Goal: Information Seeking & Learning: Learn about a topic

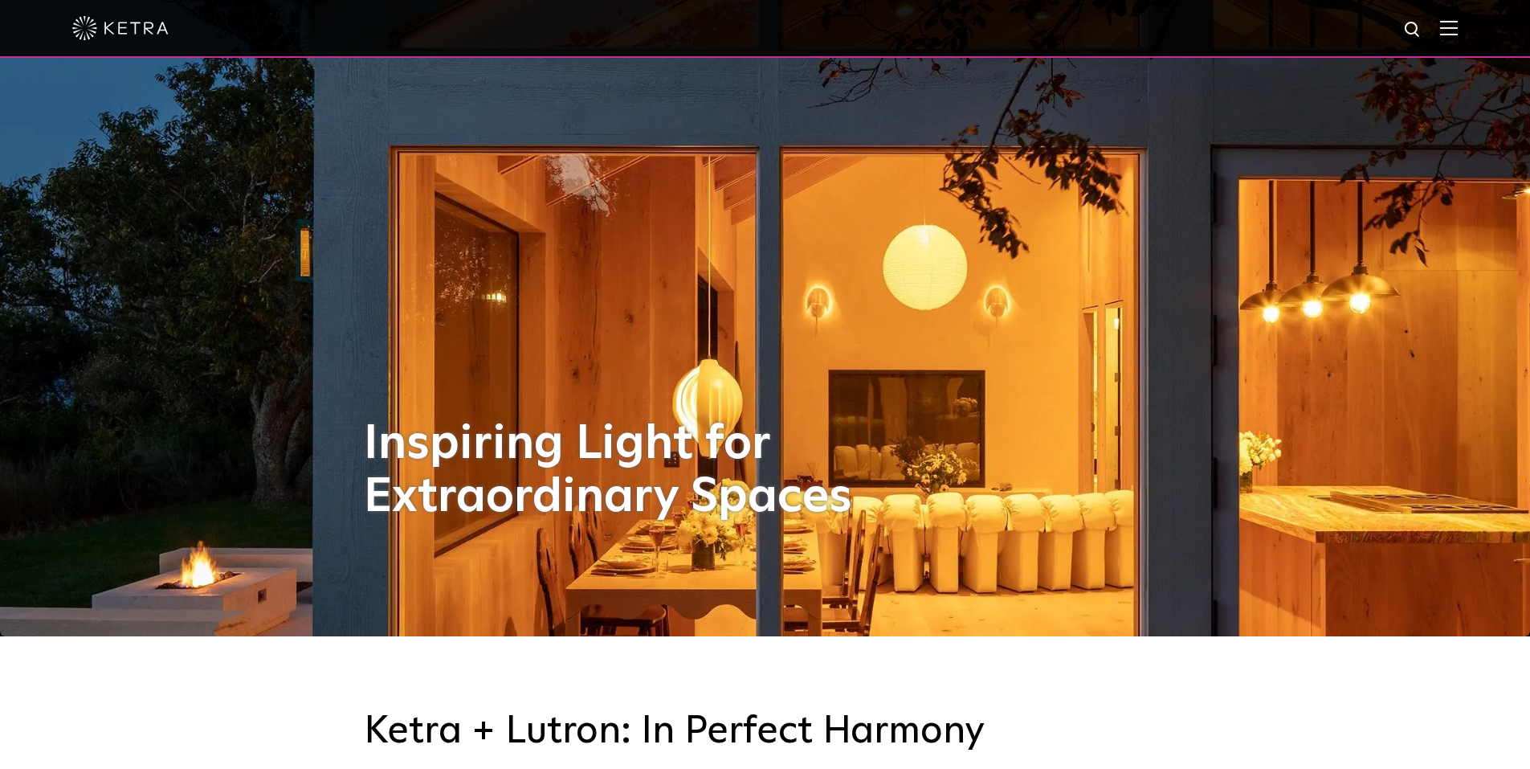
scroll to position [161, 0]
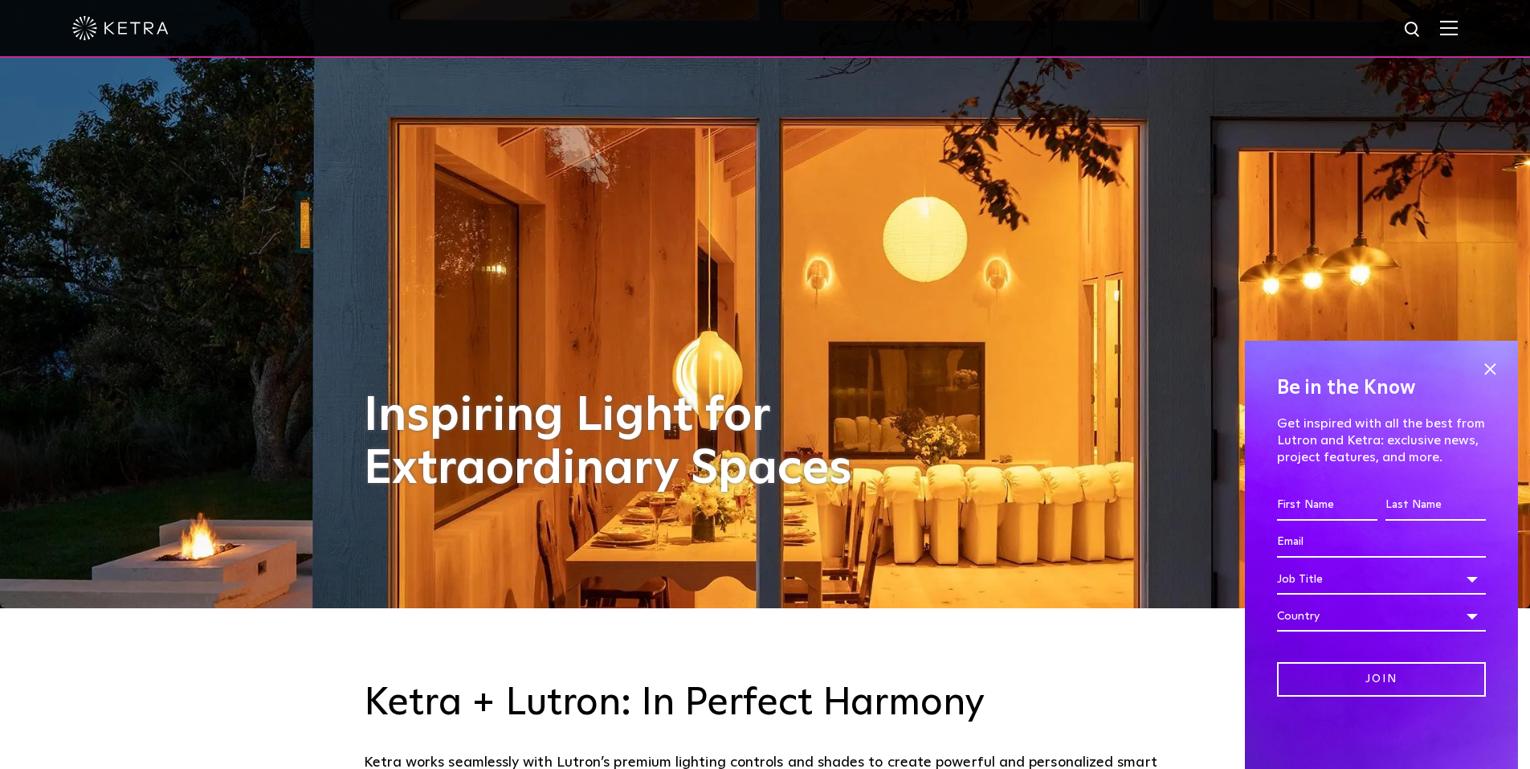
click at [1458, 31] on img at bounding box center [1449, 27] width 18 height 15
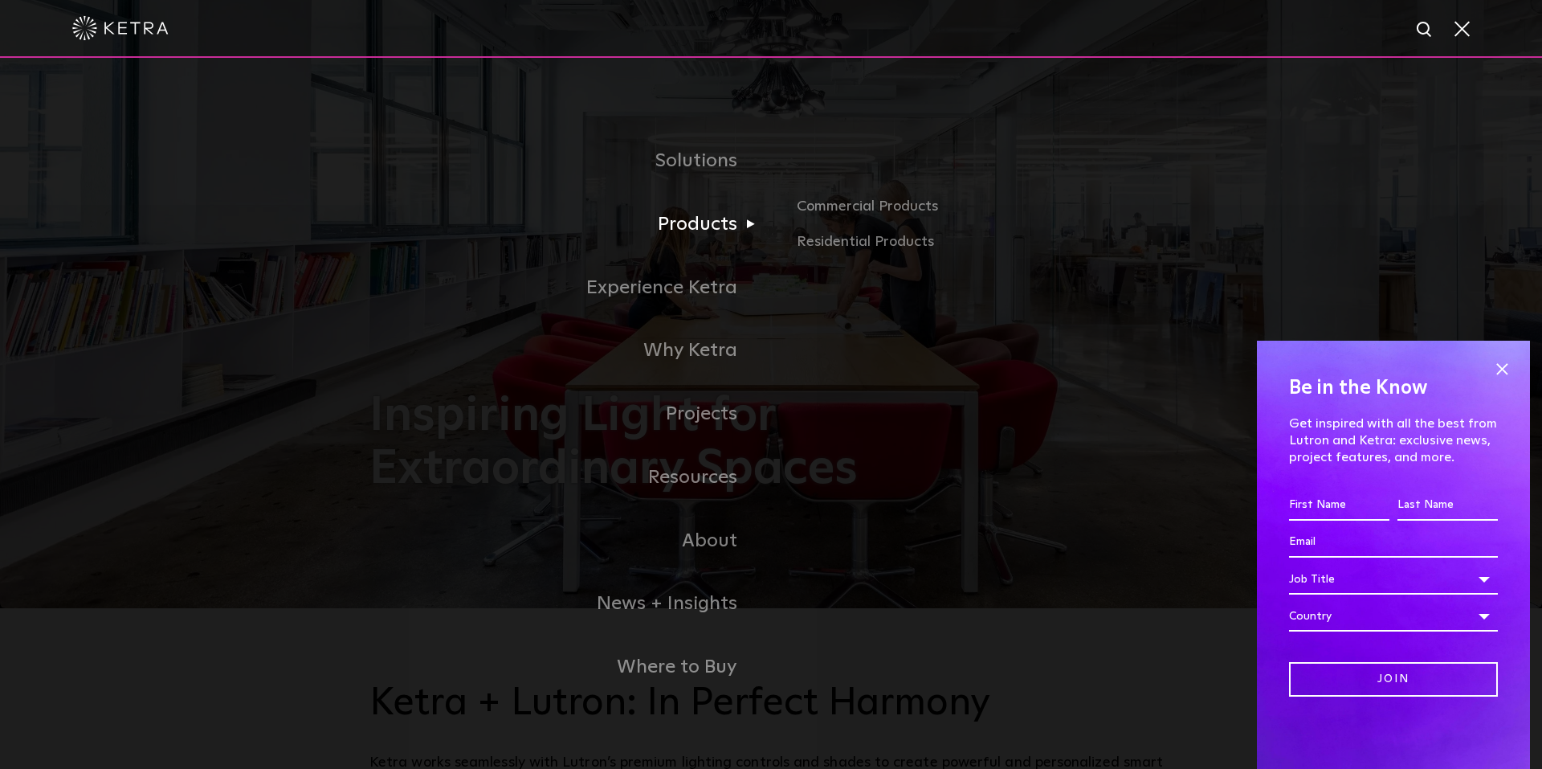
click at [699, 242] on link "Products" at bounding box center [571, 224] width 402 height 63
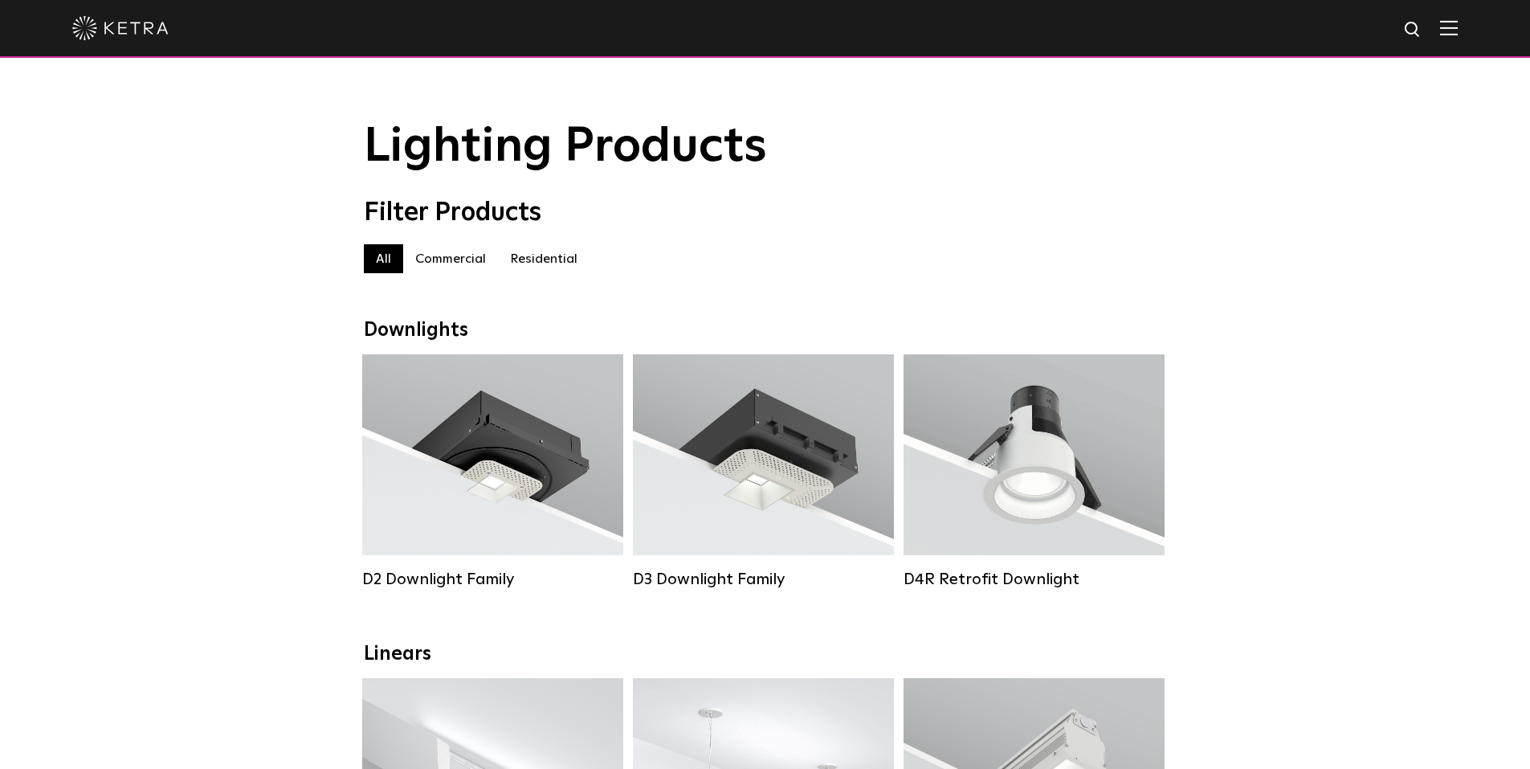
click at [466, 269] on label "Commercial" at bounding box center [450, 258] width 95 height 29
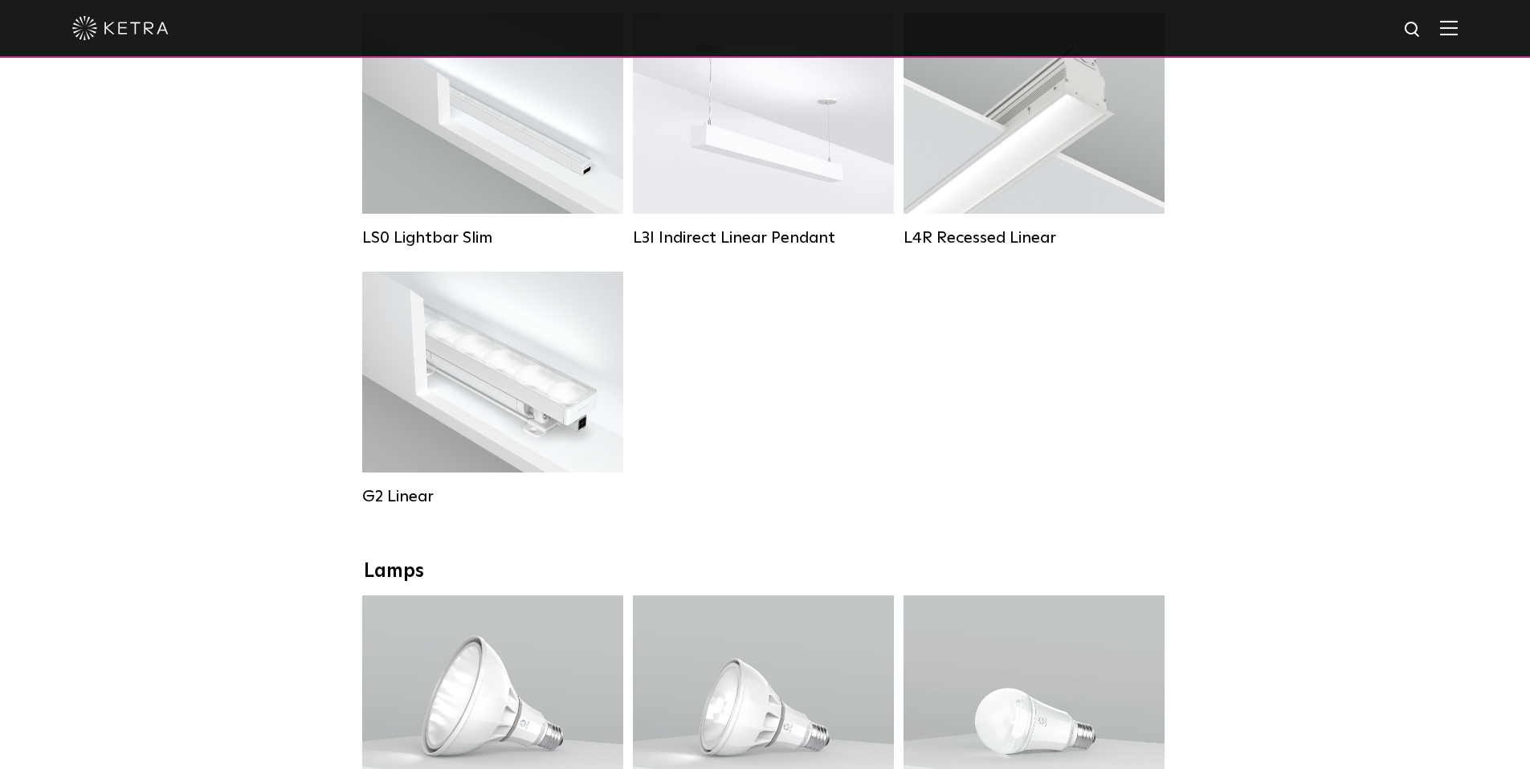
scroll to position [562, 0]
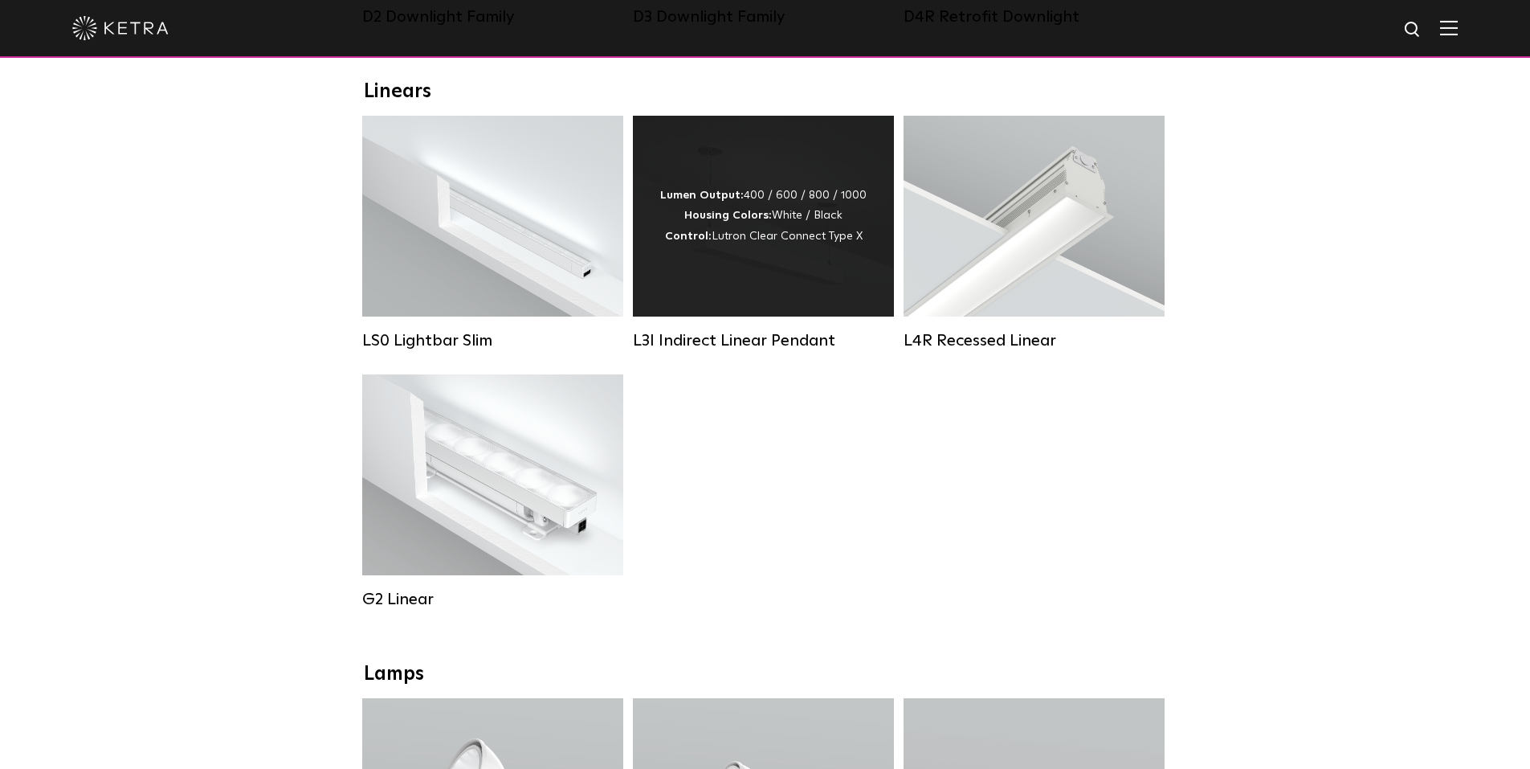
click at [728, 299] on div "Lumen Output: 400 / 600 / 800 / 1000 Housing Colors: White / Black Control: Lut…" at bounding box center [763, 216] width 261 height 201
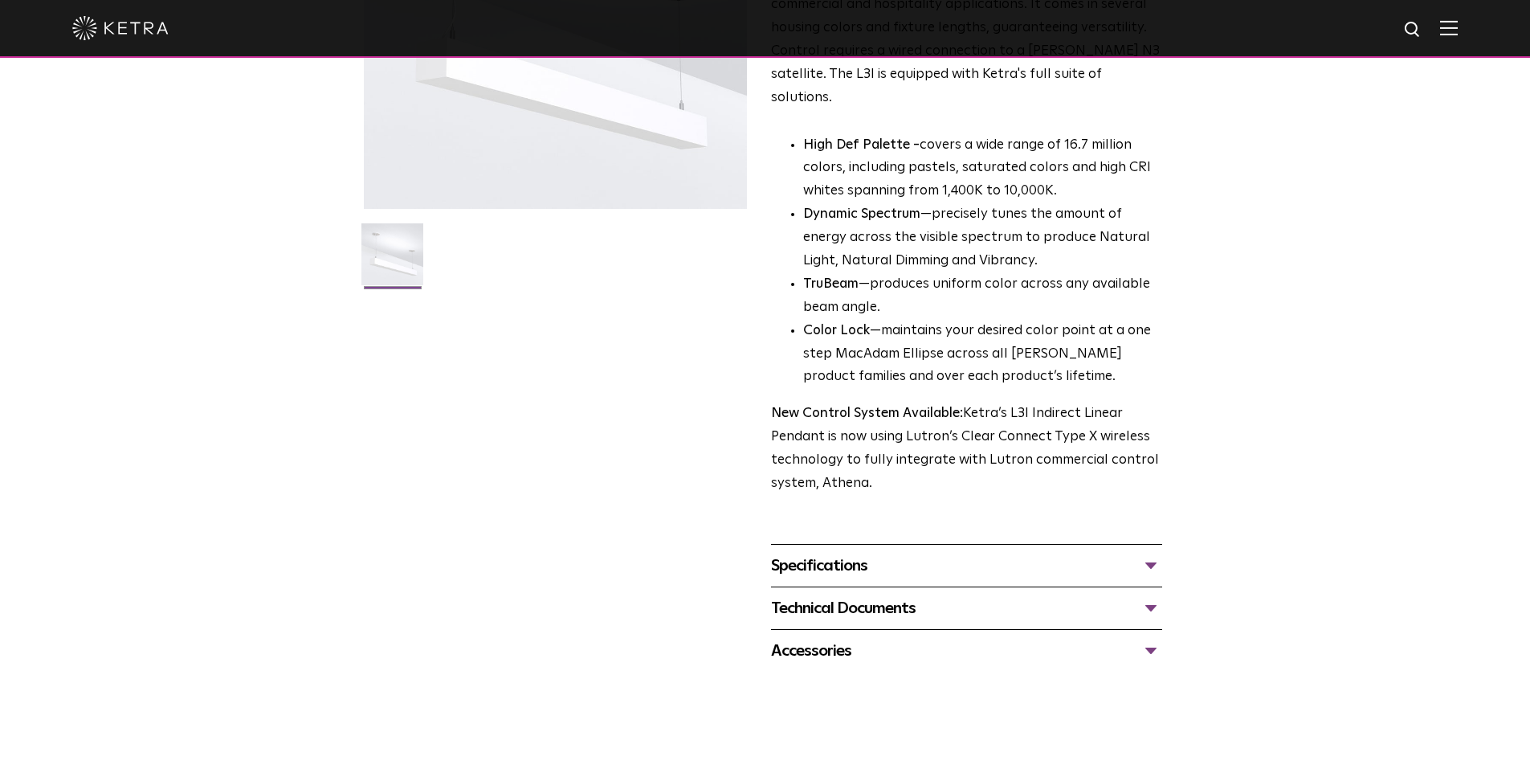
scroll to position [482, 0]
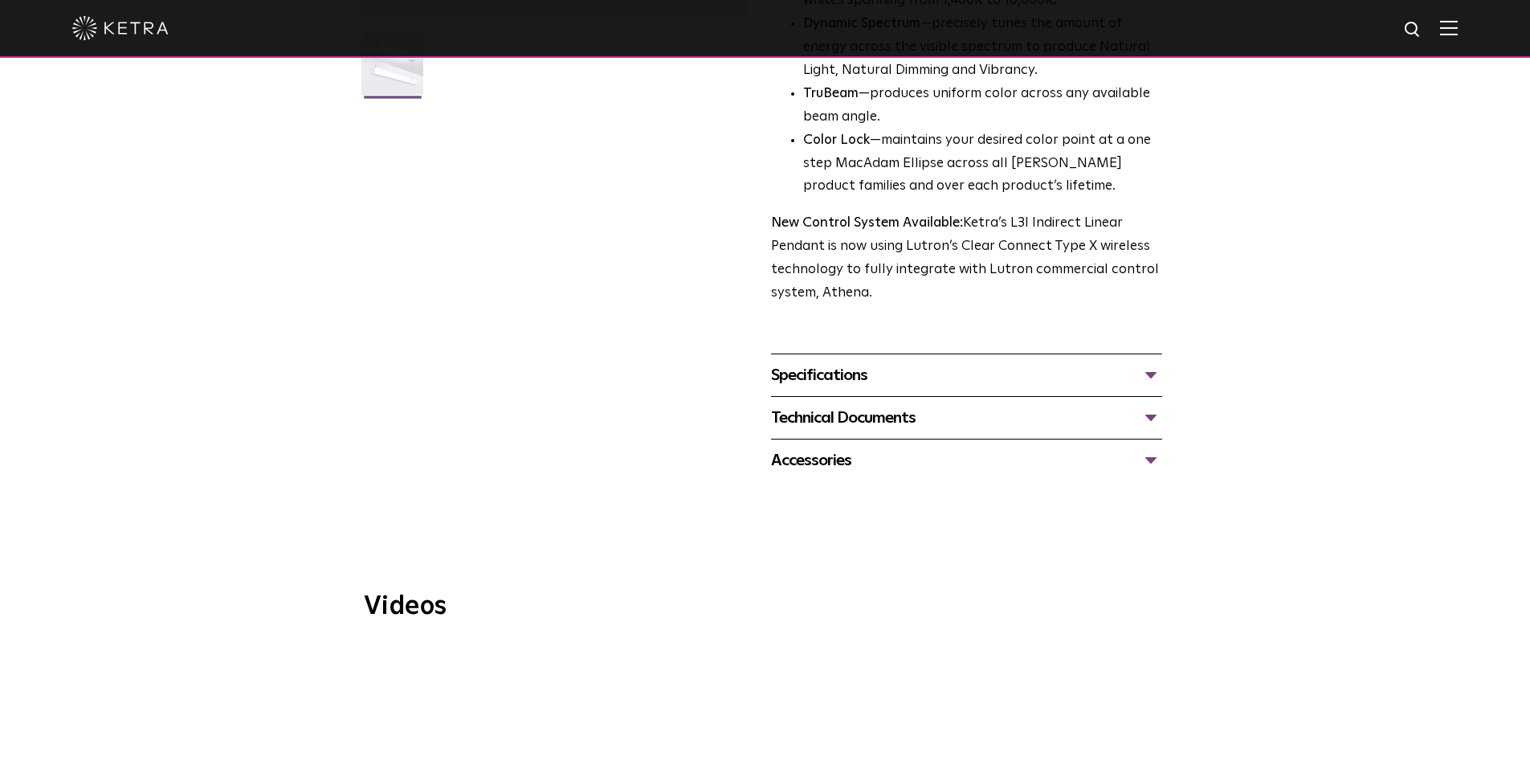
click at [814, 362] on div "Specifications" at bounding box center [966, 375] width 391 height 26
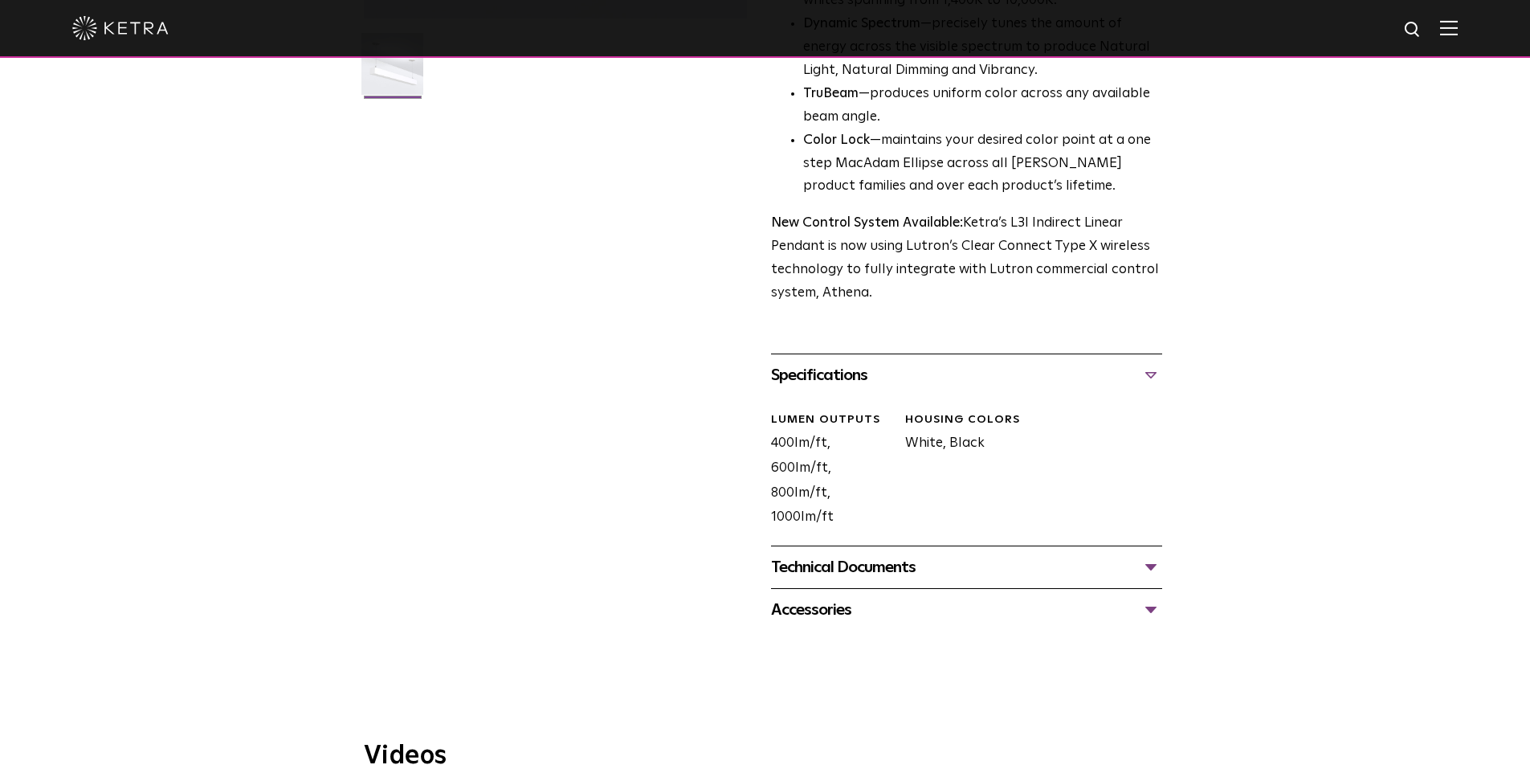
click at [866, 554] on div "Technical Documents" at bounding box center [966, 567] width 391 height 26
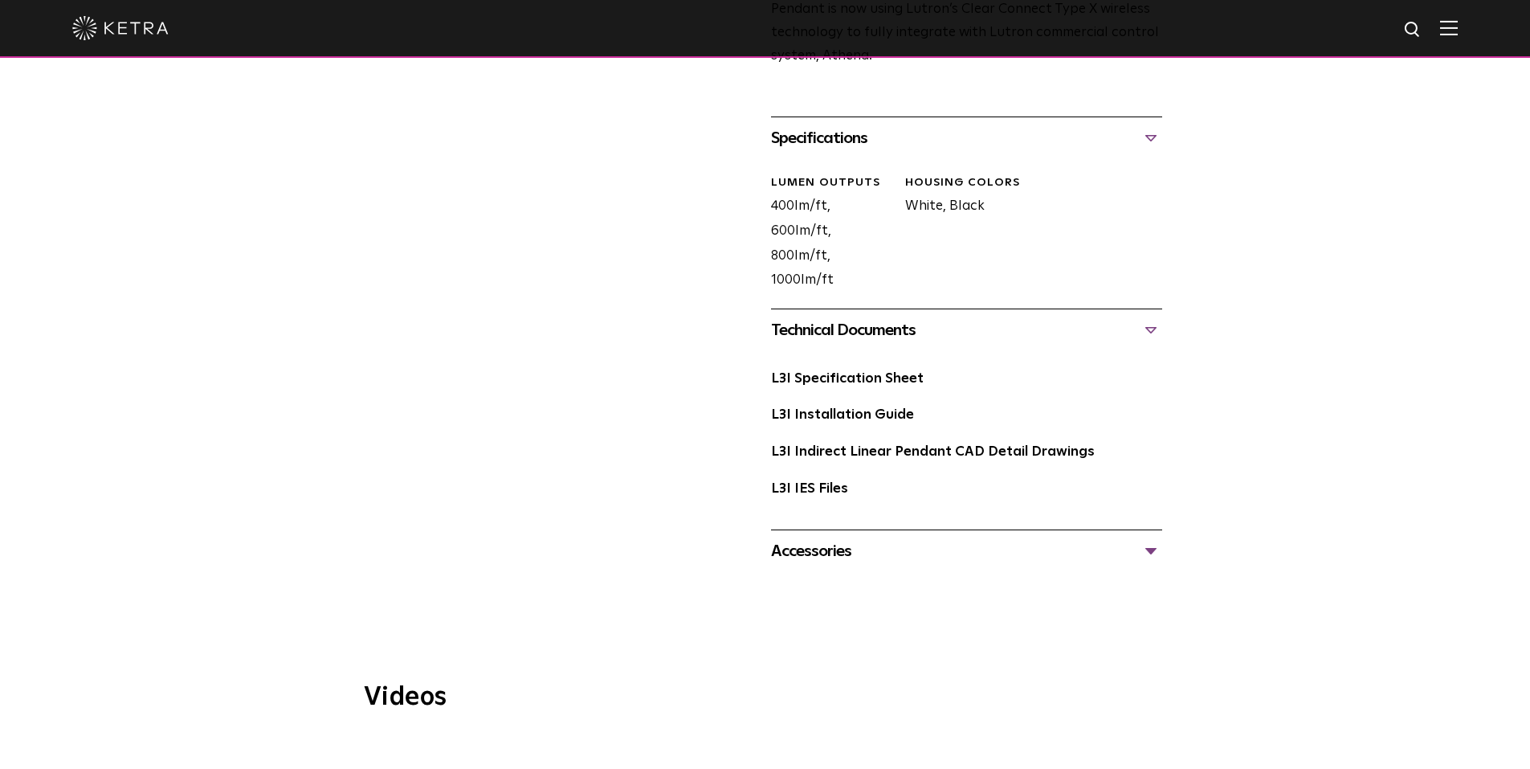
scroll to position [723, 0]
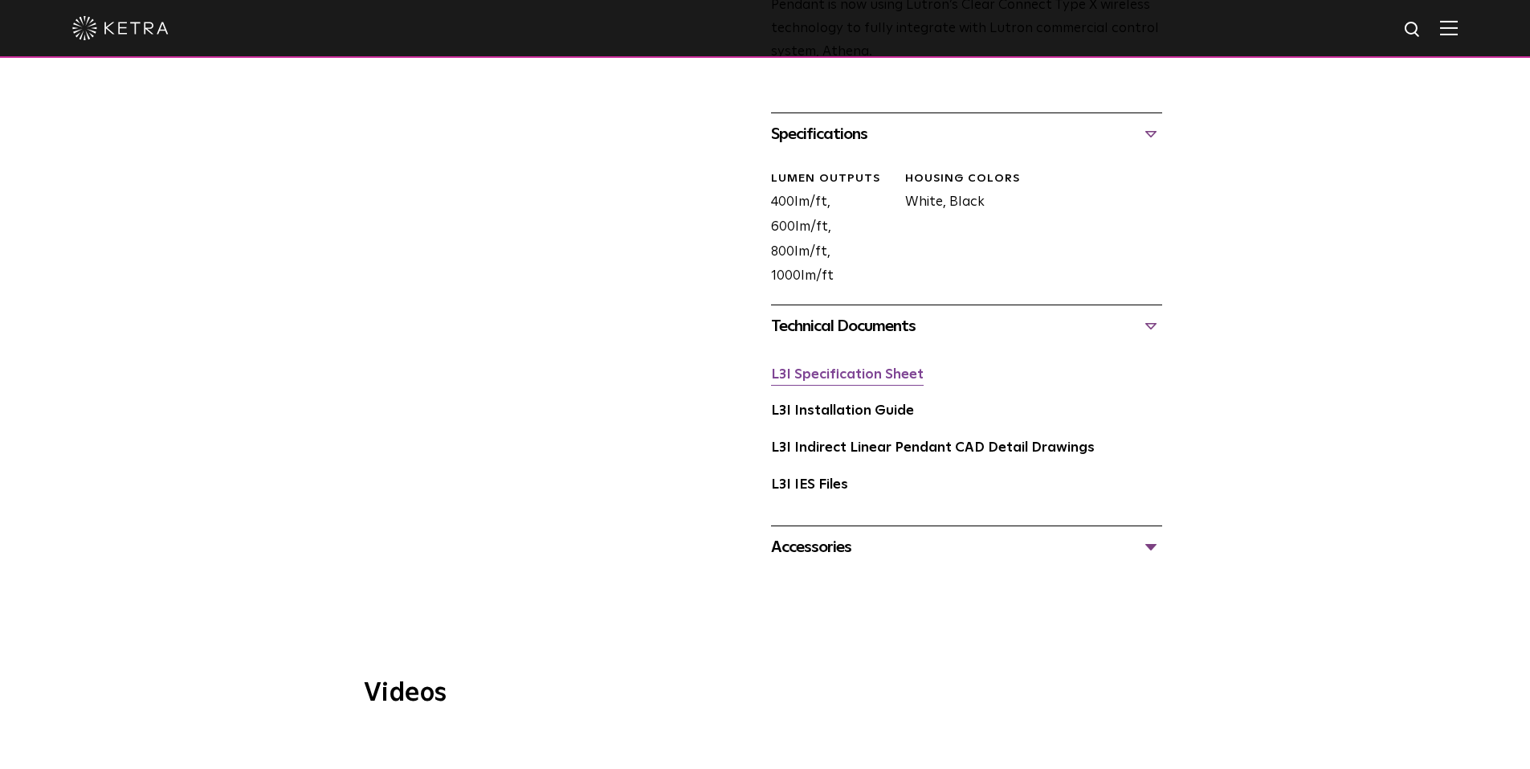
click at [875, 368] on link "L3I Specification Sheet" at bounding box center [847, 375] width 153 height 14
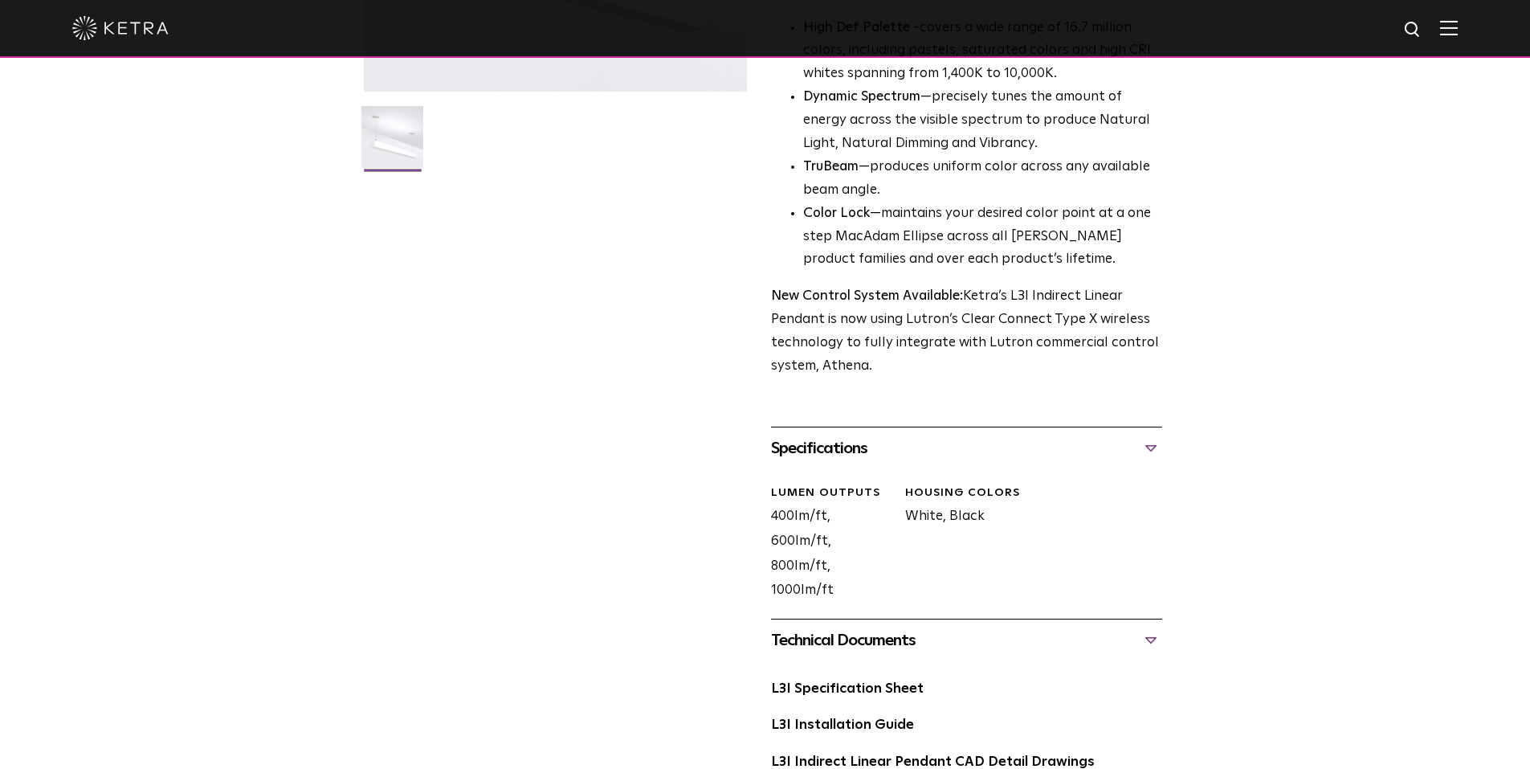
scroll to position [402, 0]
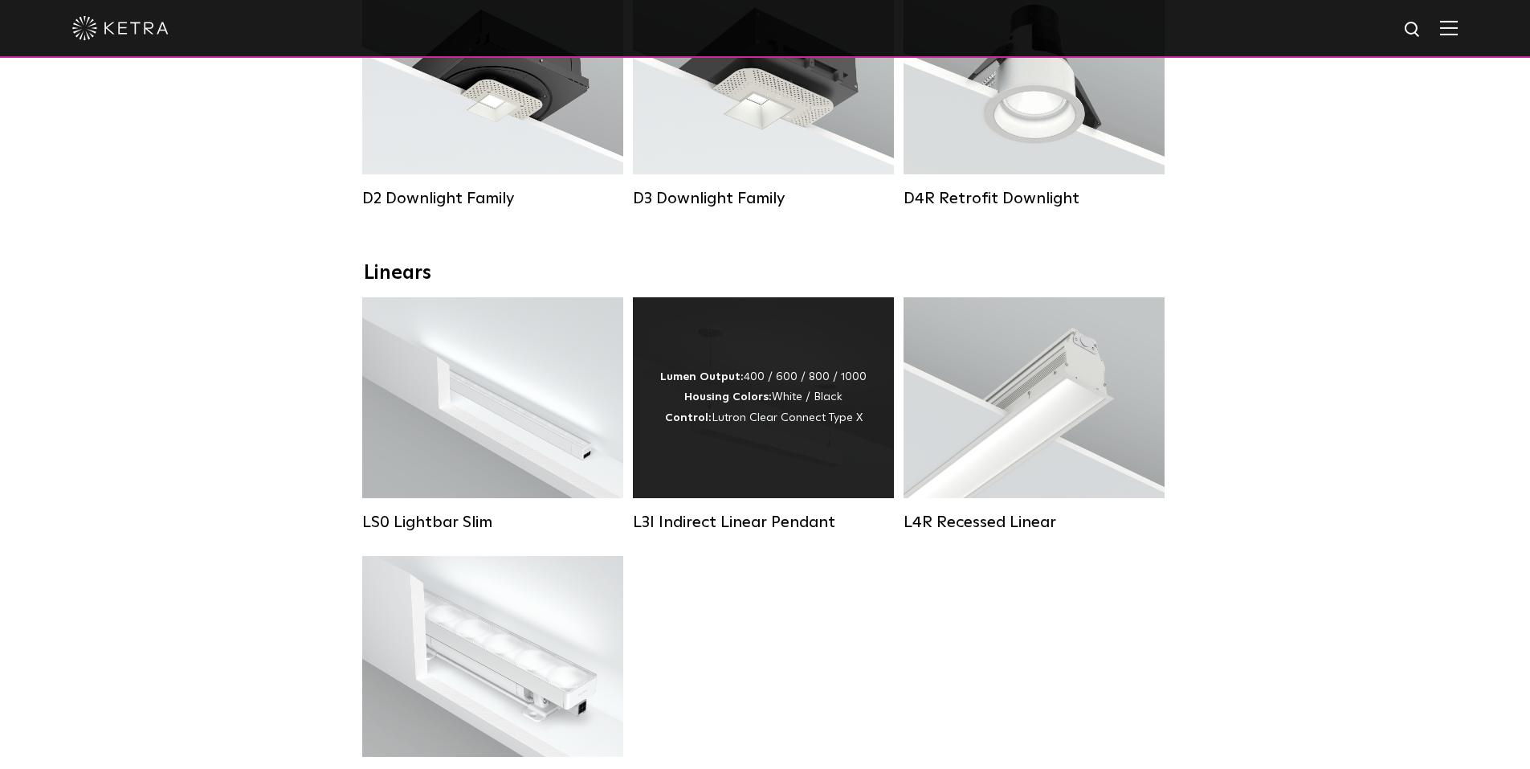
scroll to position [402, 0]
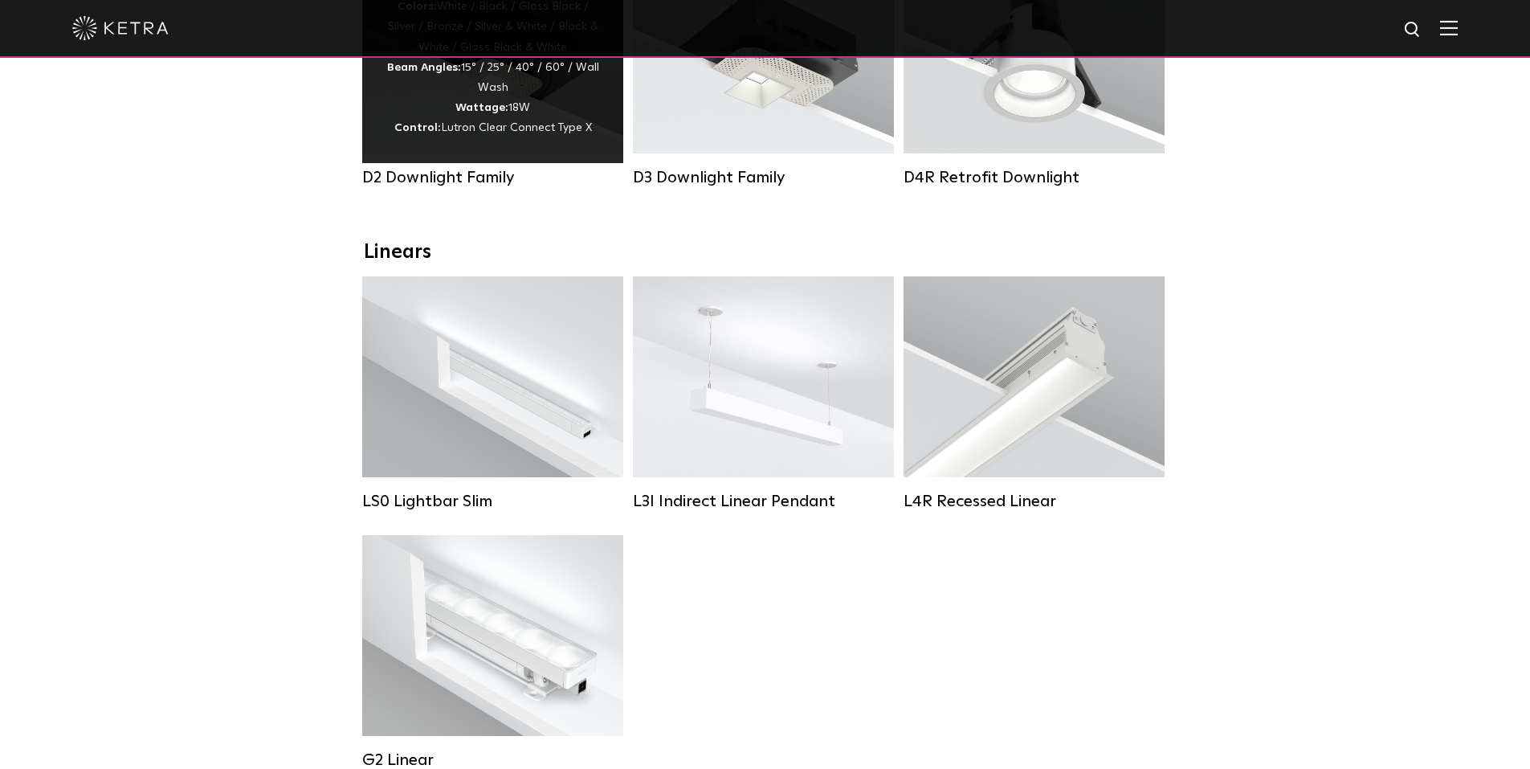
click at [477, 147] on div "Lumen Output: 1200 Colors: White / Black / Gloss Black / Silver / Bronze / Silv…" at bounding box center [492, 58] width 261 height 210
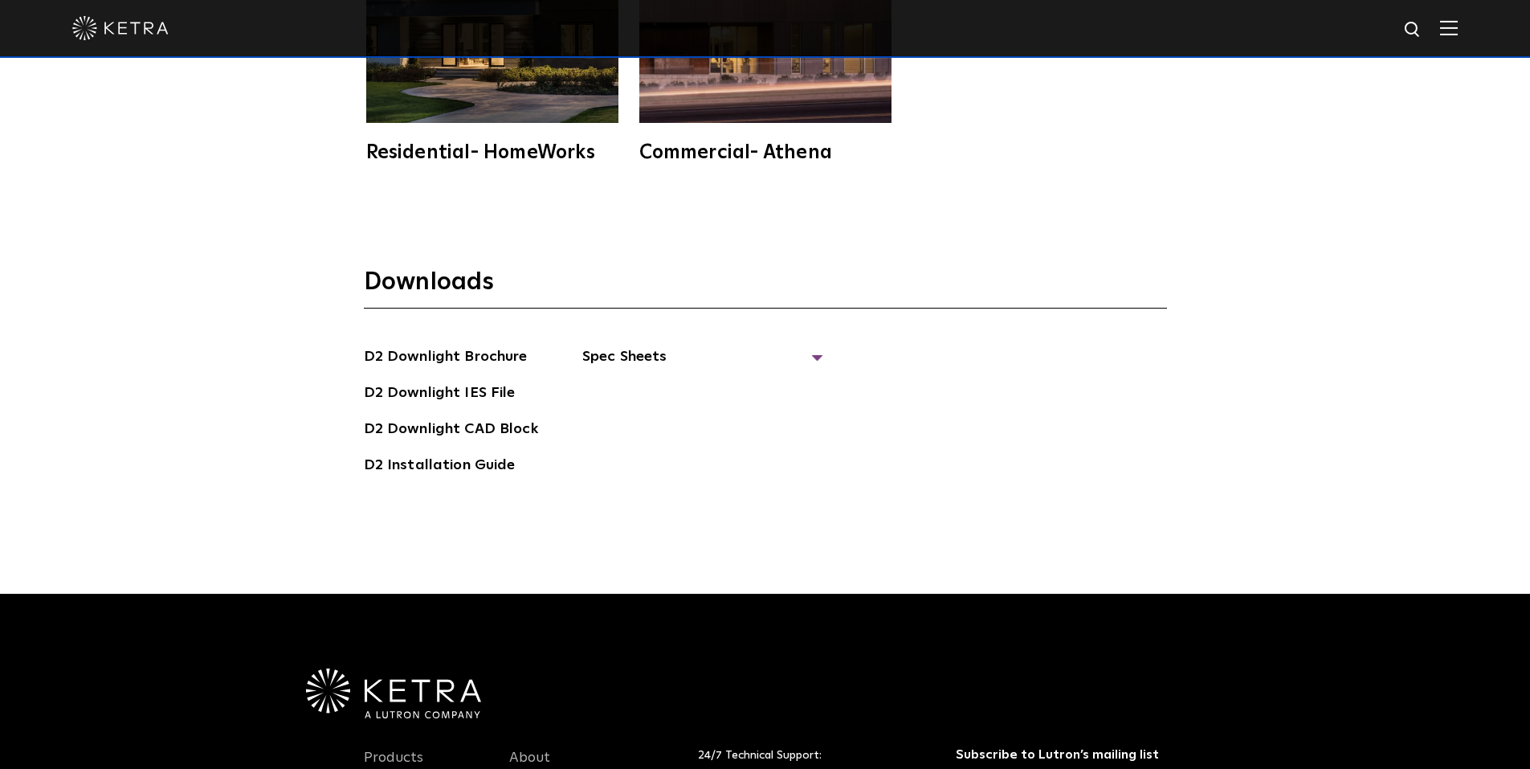
scroll to position [4659, 0]
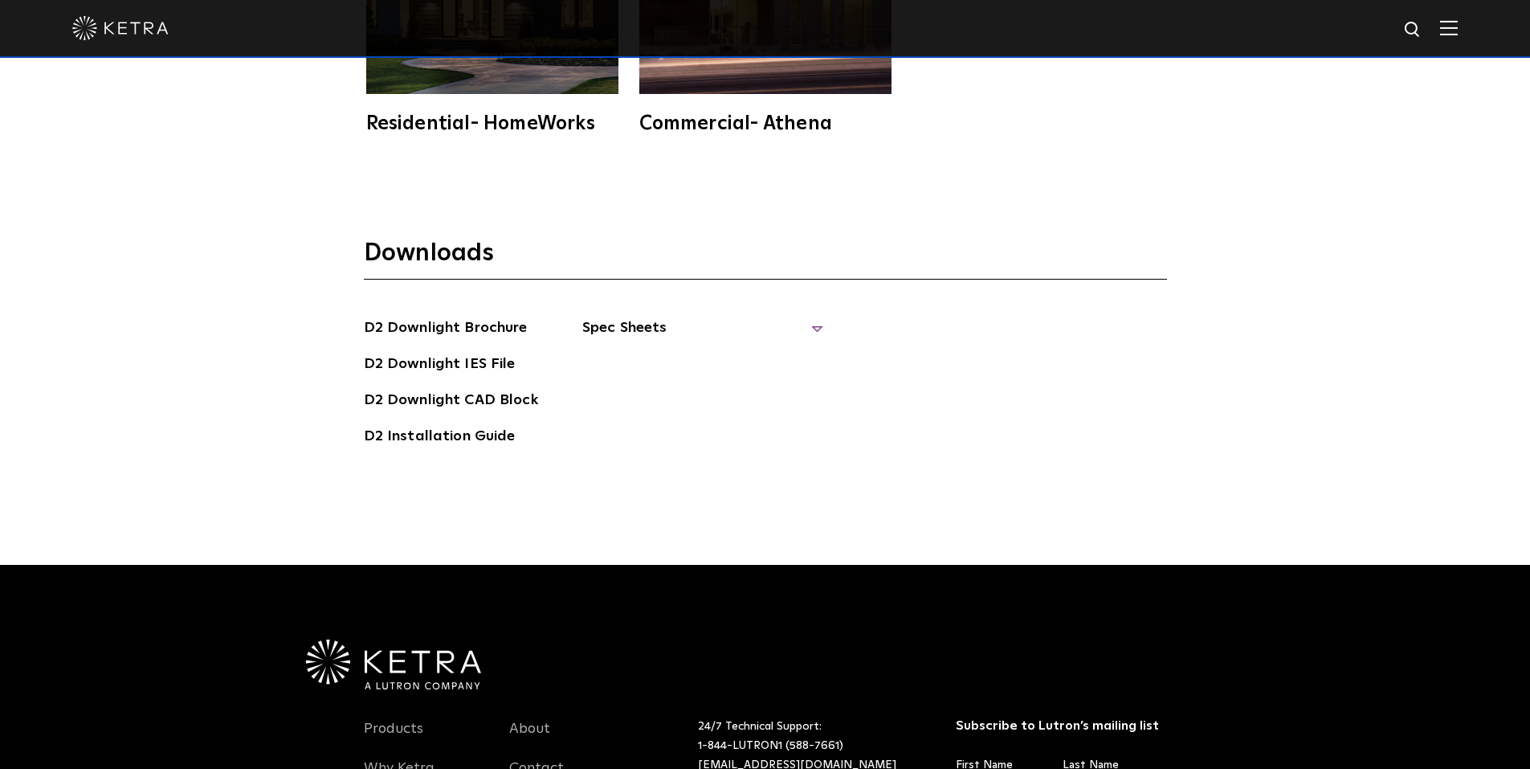
click at [593, 329] on span "Spec Sheets" at bounding box center [702, 334] width 241 height 35
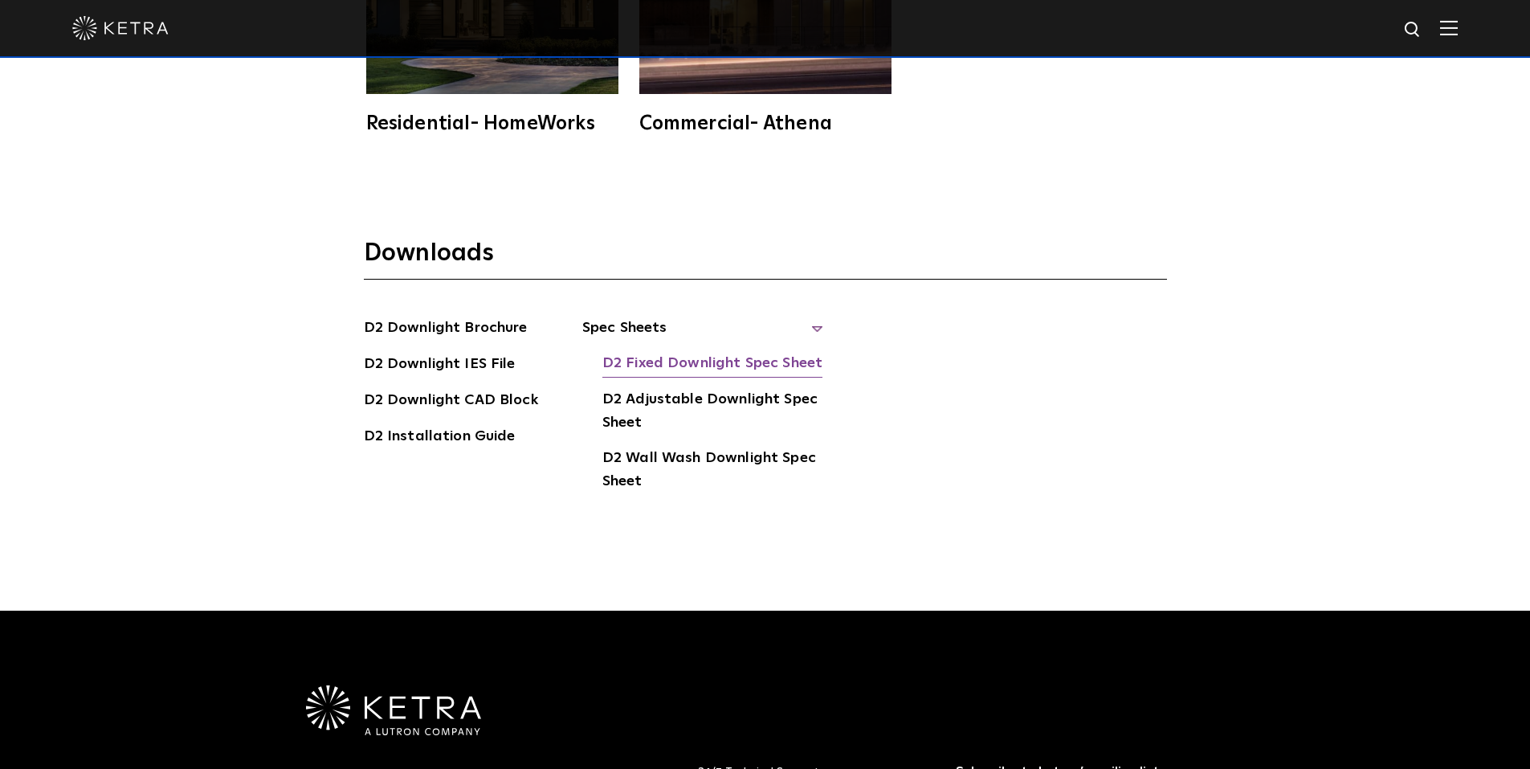
click at [714, 362] on link "D2 Fixed Downlight Spec Sheet" at bounding box center [713, 365] width 220 height 26
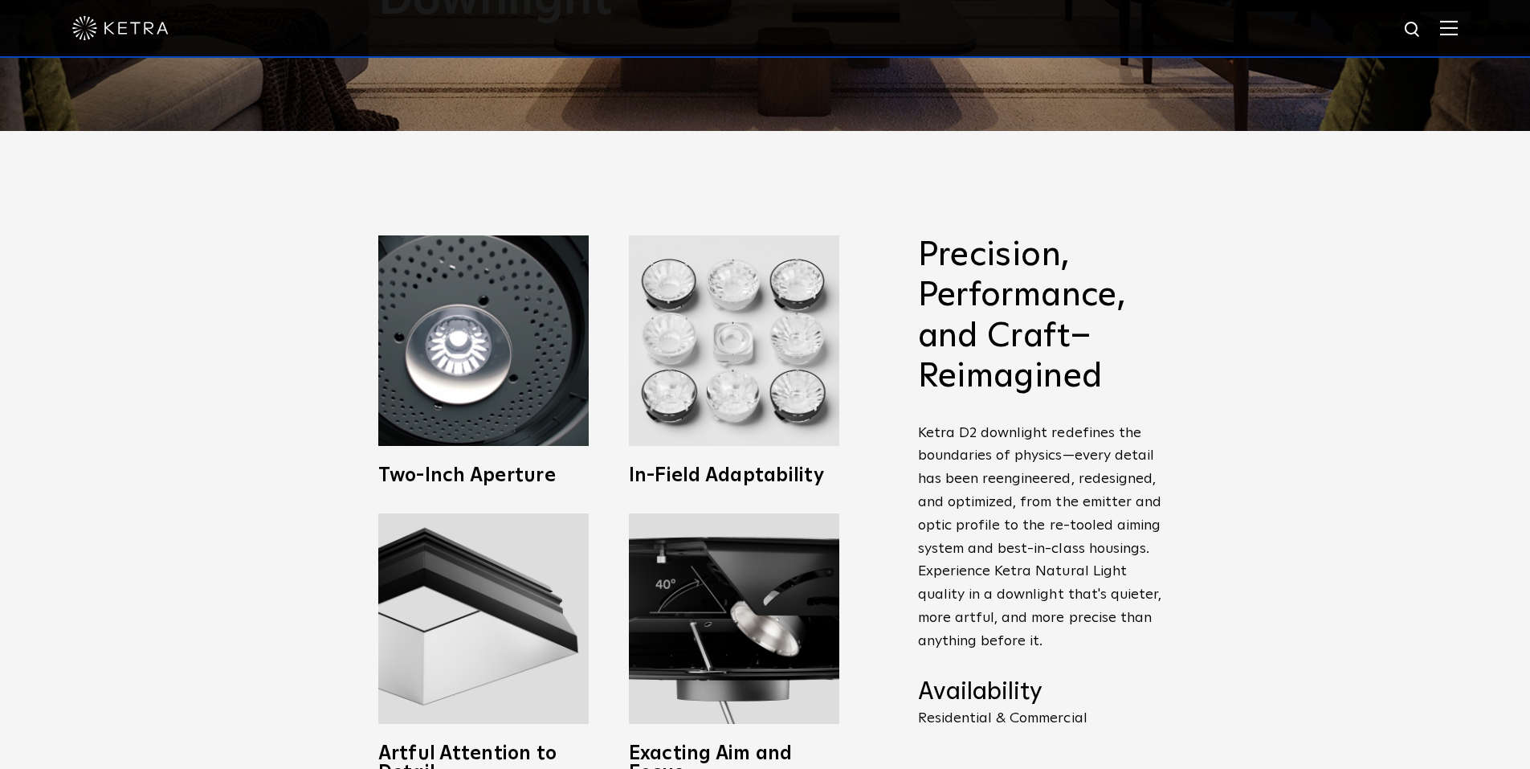
scroll to position [402, 0]
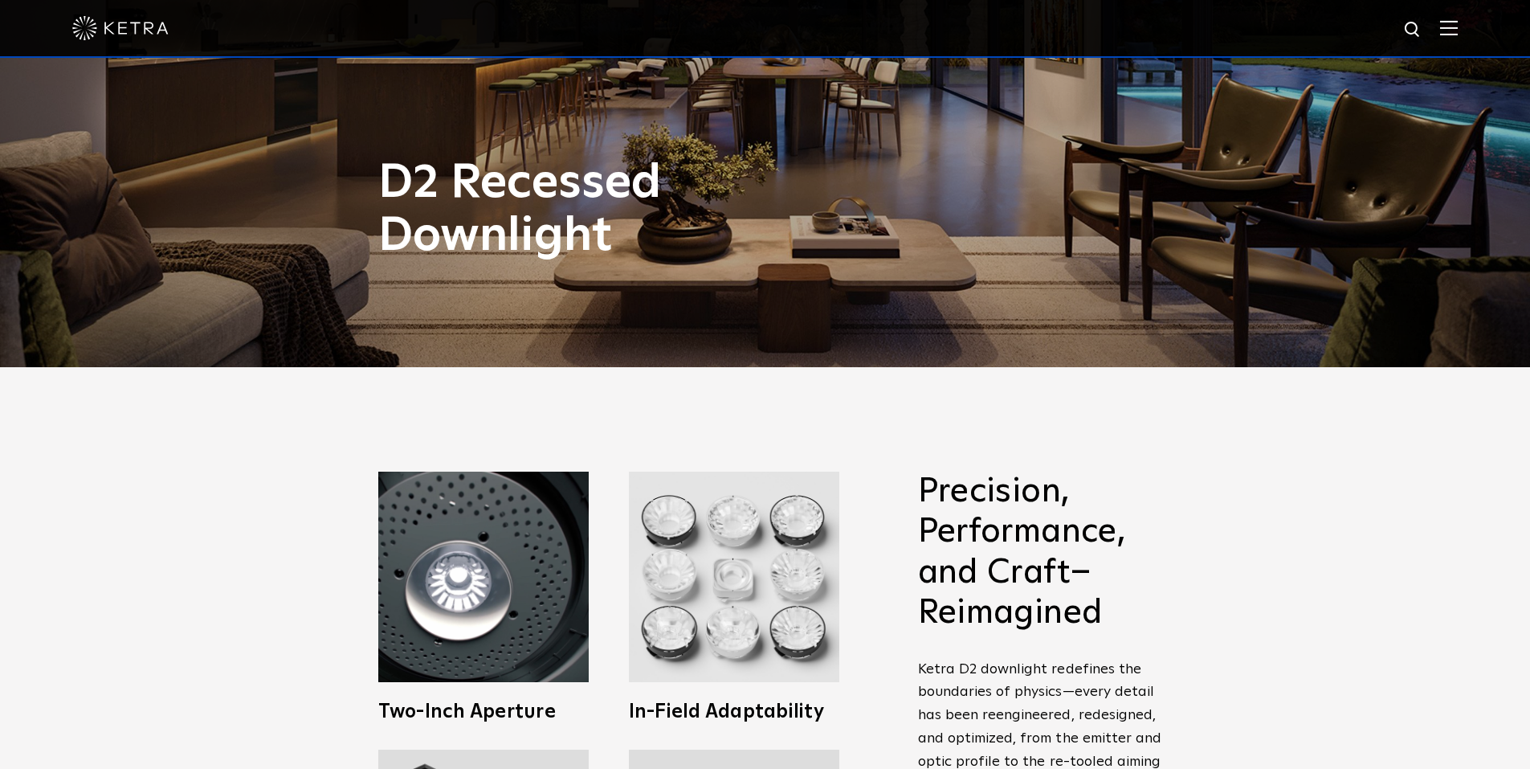
click at [1458, 32] on img at bounding box center [1449, 27] width 18 height 15
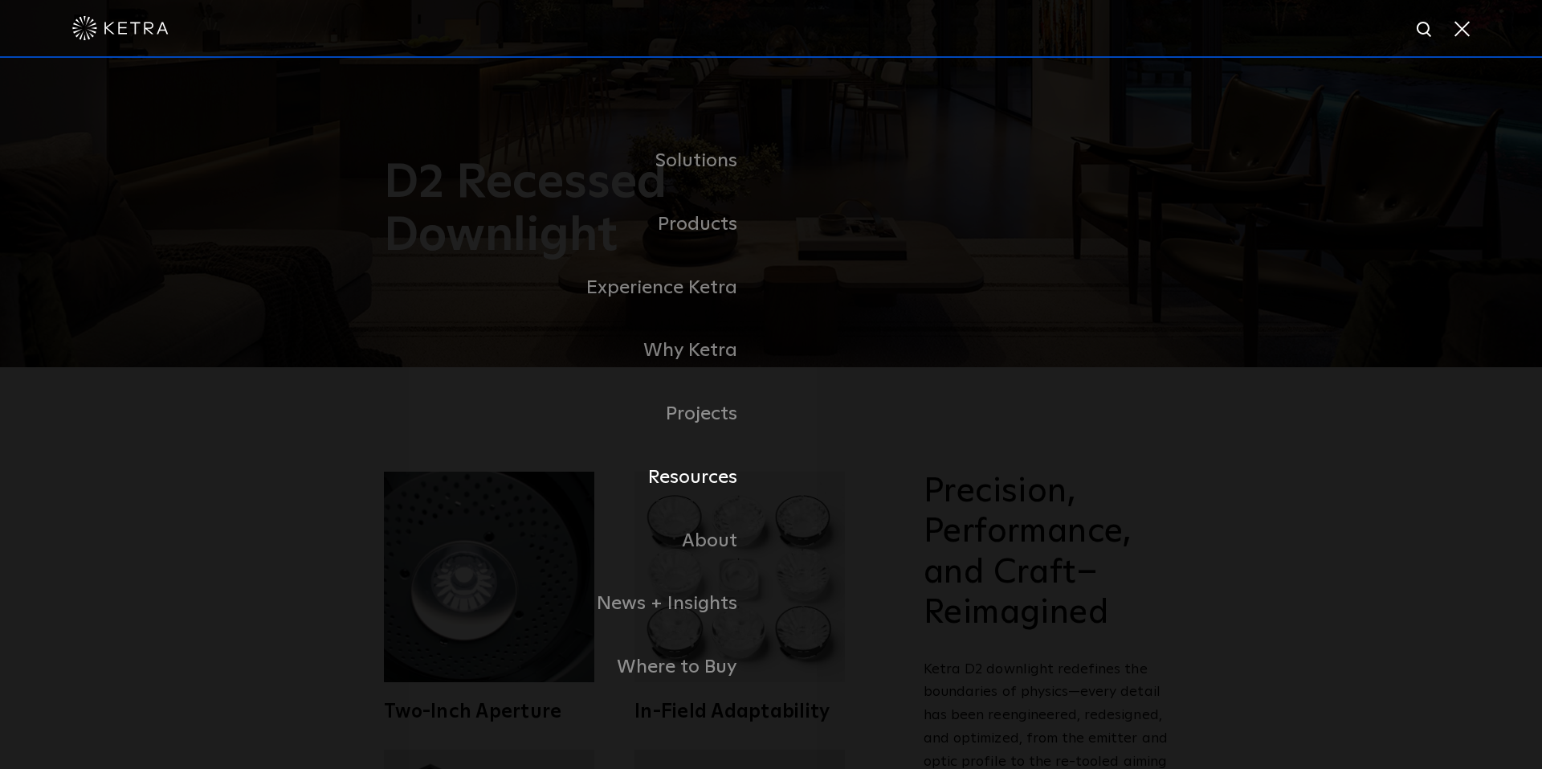
click at [685, 483] on link "Resources" at bounding box center [571, 477] width 402 height 63
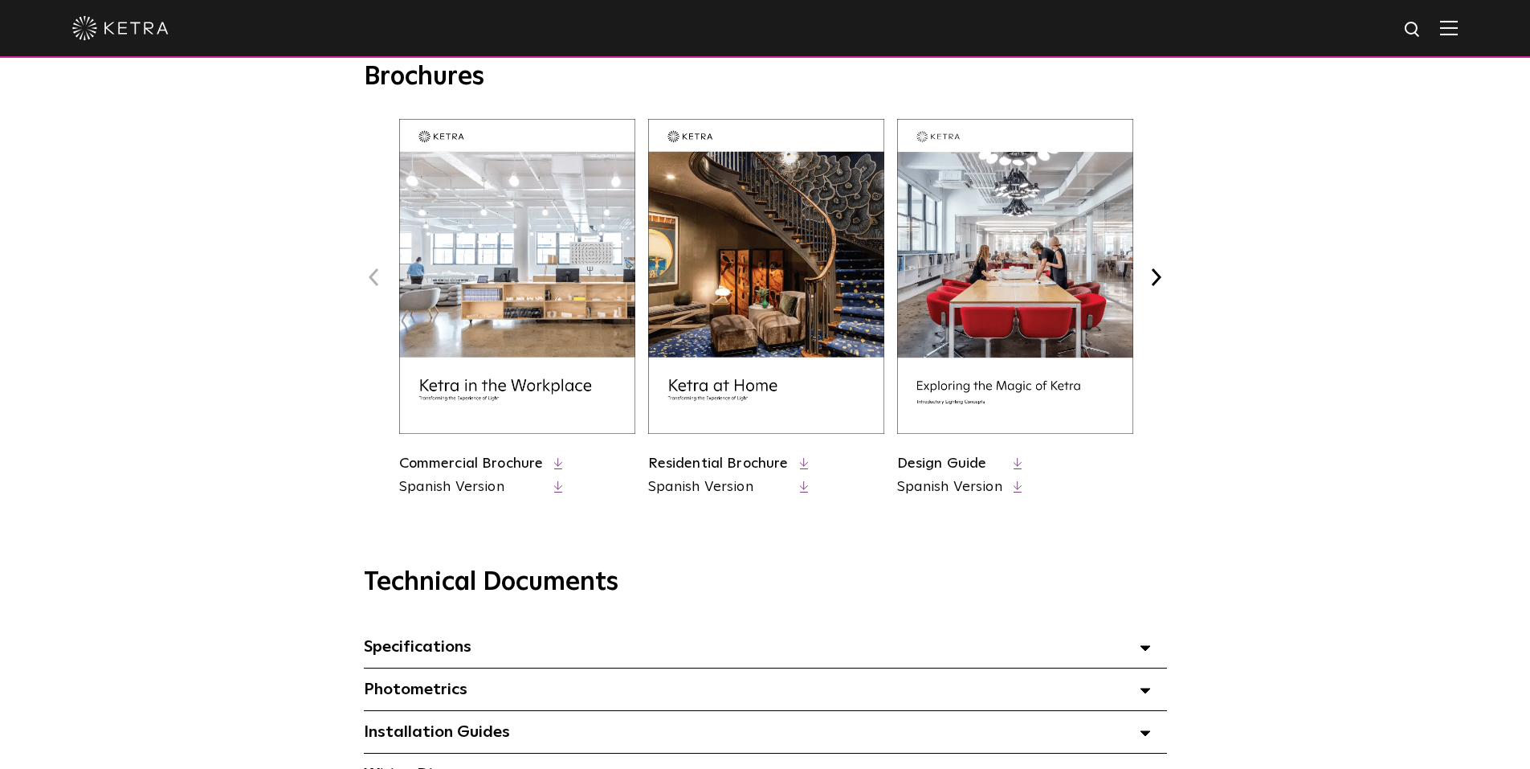
scroll to position [643, 0]
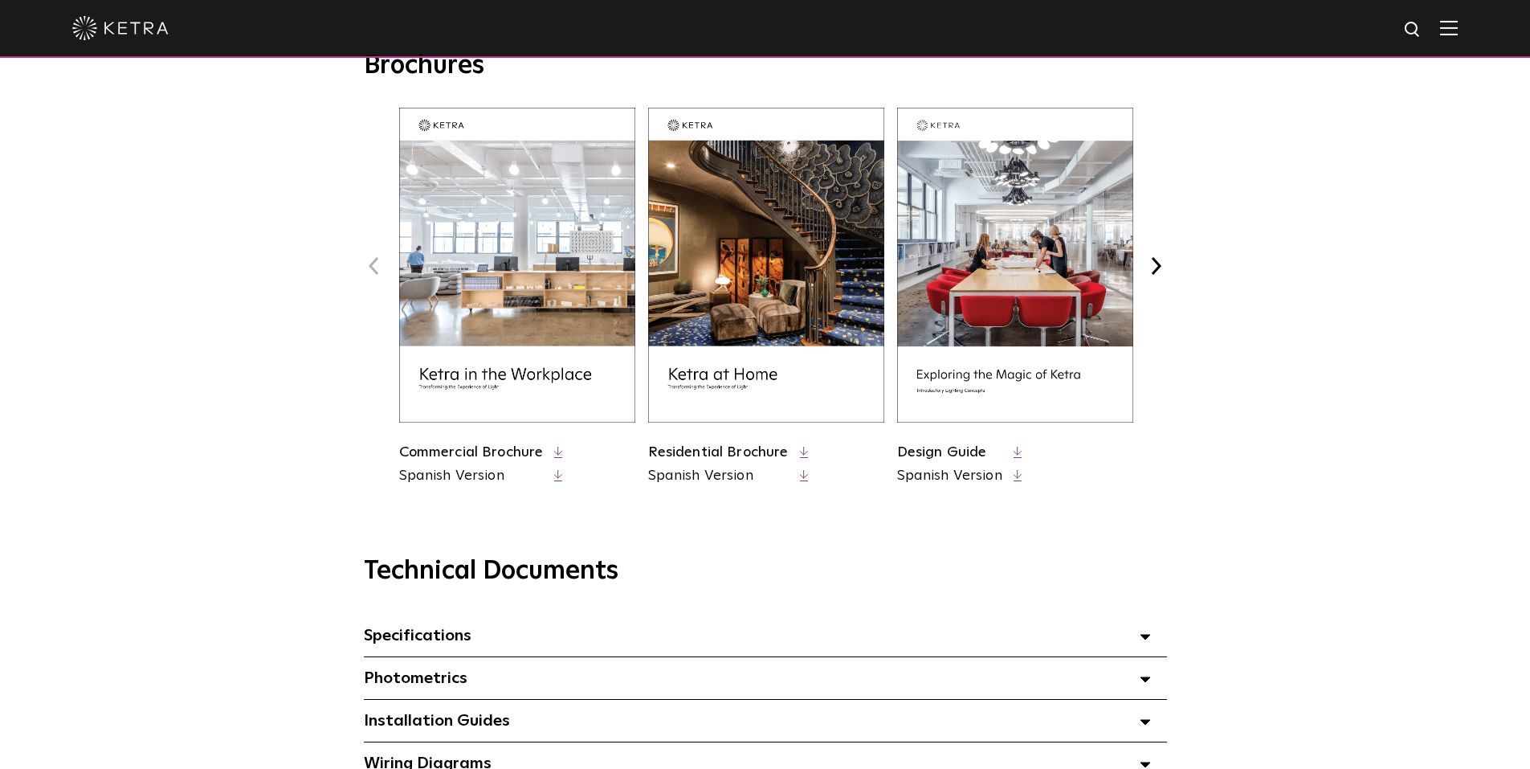
click at [739, 340] on img at bounding box center [766, 265] width 236 height 315
